Goal: Navigation & Orientation: Find specific page/section

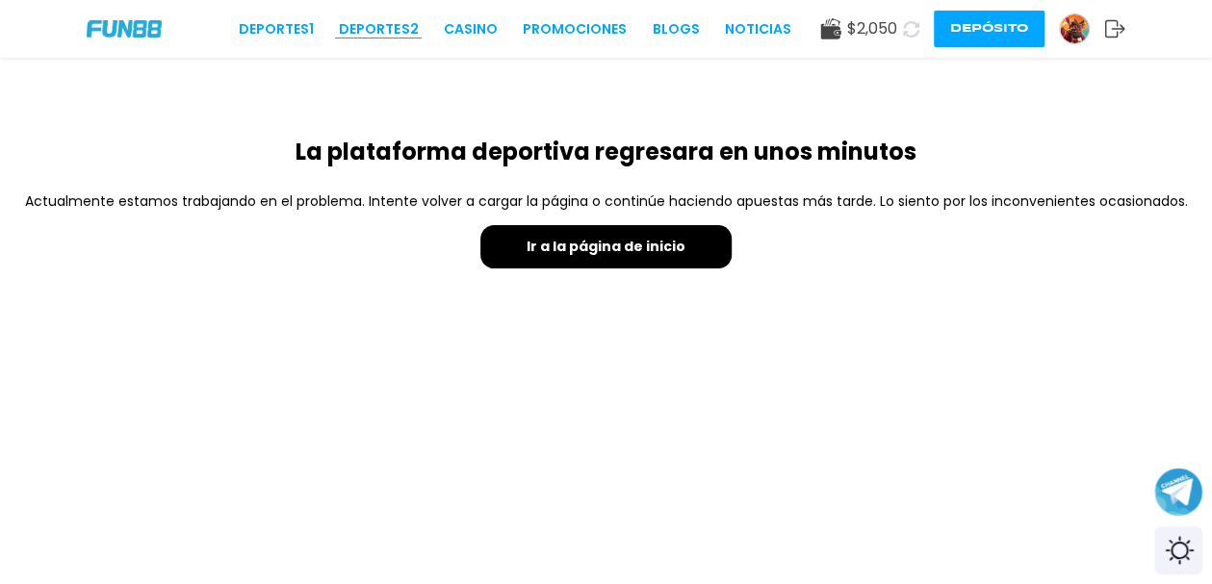
click at [389, 27] on link "Deportes 2" at bounding box center [378, 29] width 79 height 20
click at [670, 259] on button "Ir a la página de inicio" at bounding box center [605, 246] width 251 height 43
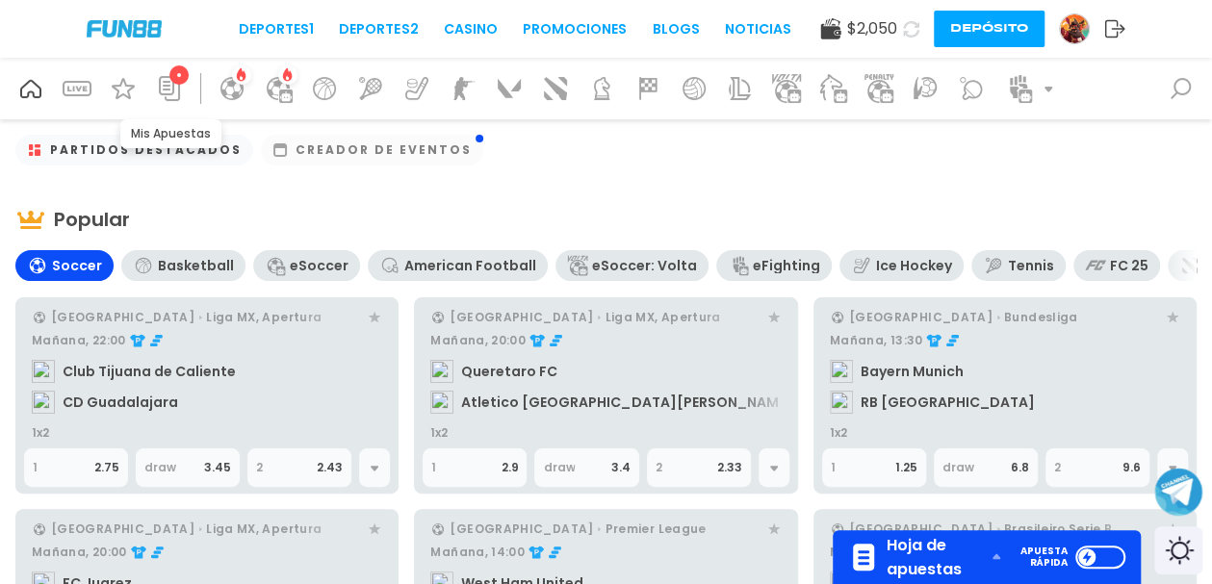
click at [181, 89] on icon at bounding box center [169, 88] width 31 height 31
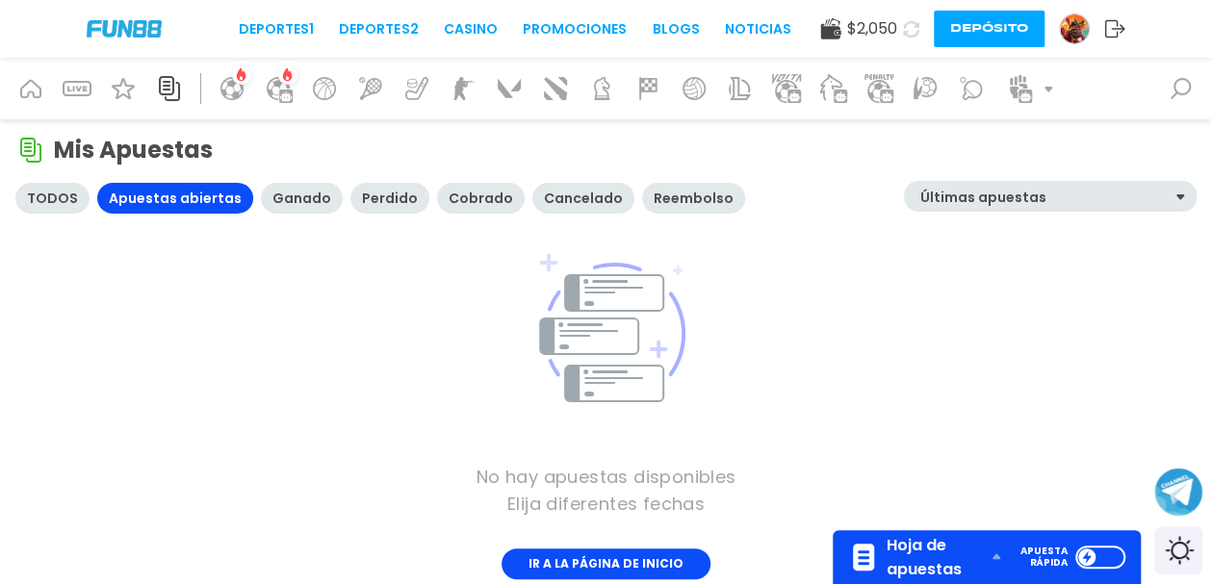
click at [679, 191] on div "Reembolso" at bounding box center [693, 198] width 80 height 15
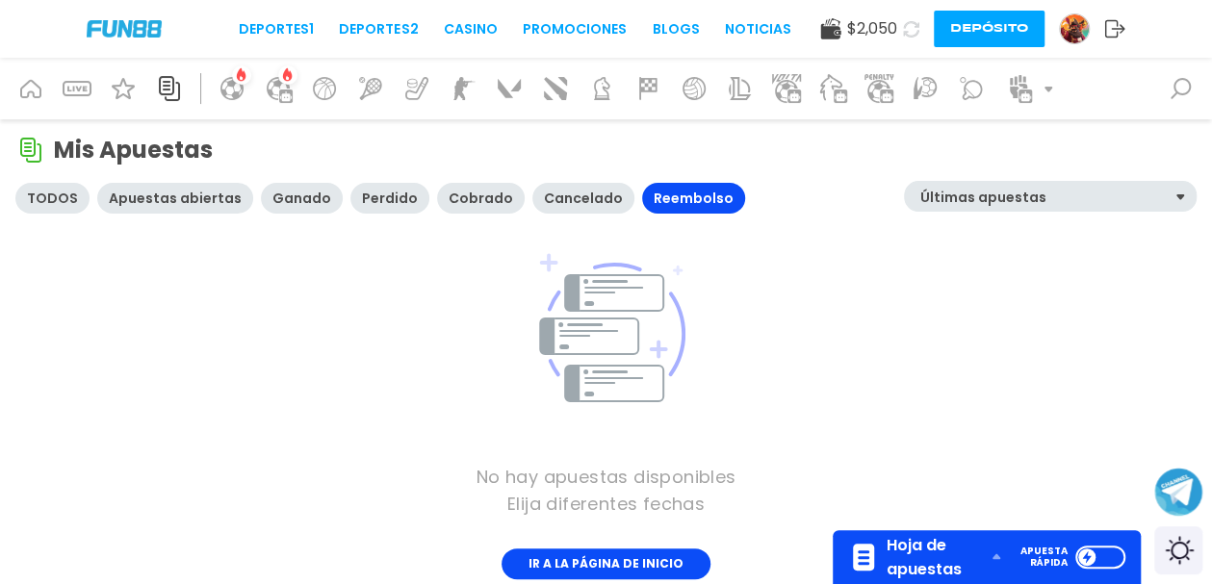
click at [61, 206] on div "TODOS" at bounding box center [52, 198] width 74 height 31
